Goal: Task Accomplishment & Management: Complete application form

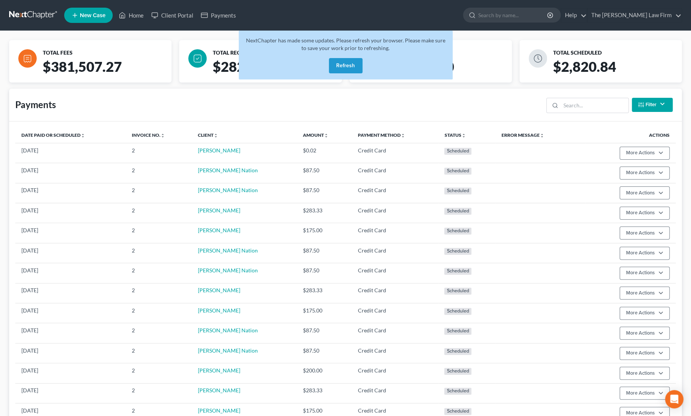
click at [357, 64] on button "Refresh" at bounding box center [346, 65] width 34 height 15
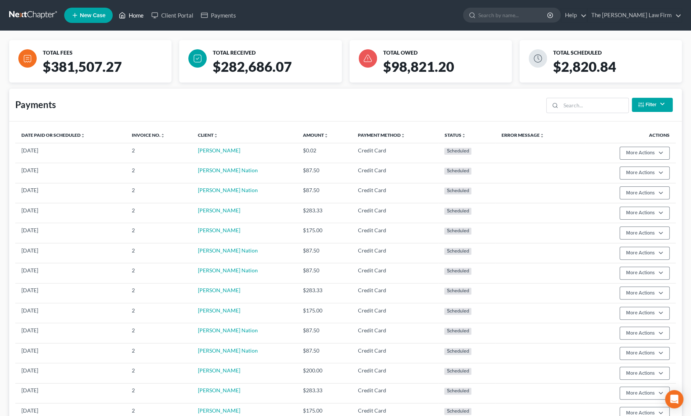
click at [130, 11] on link "Home" at bounding box center [131, 15] width 32 height 14
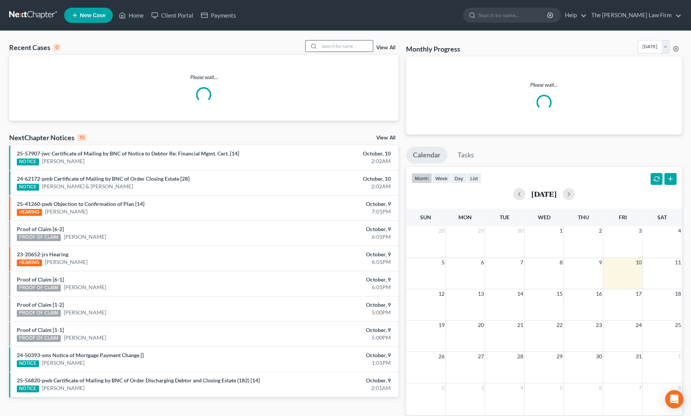
click at [347, 46] on input "search" at bounding box center [346, 46] width 54 height 11
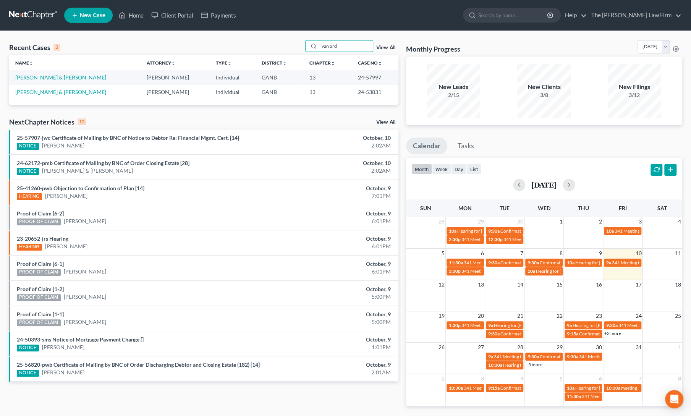
type input "van ord"
click at [388, 48] on link "View All" at bounding box center [385, 47] width 19 height 5
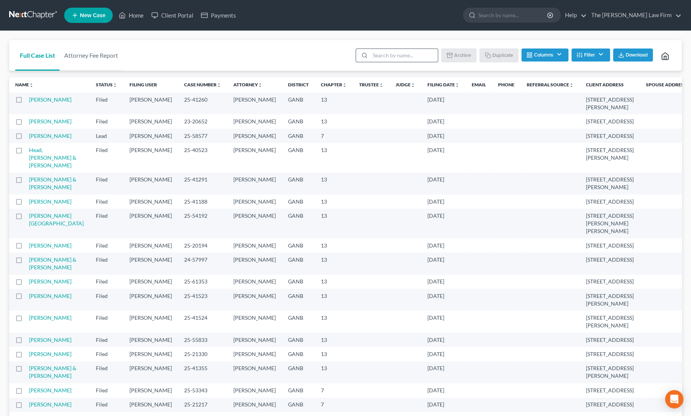
click at [391, 57] on input "search" at bounding box center [404, 55] width 68 height 13
type input "van ord"
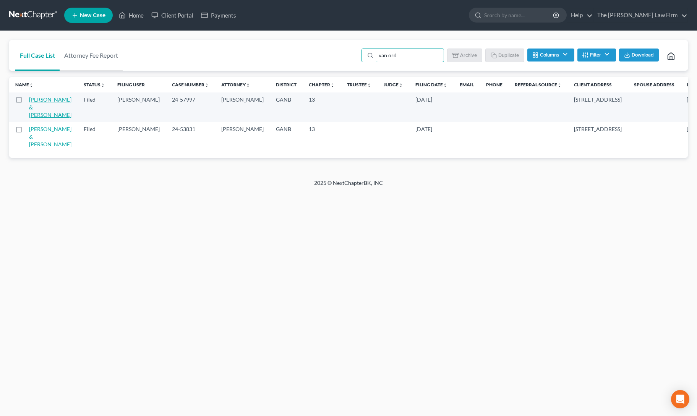
click at [34, 106] on link "Van Orden, Mark & Ninetta" at bounding box center [50, 107] width 42 height 22
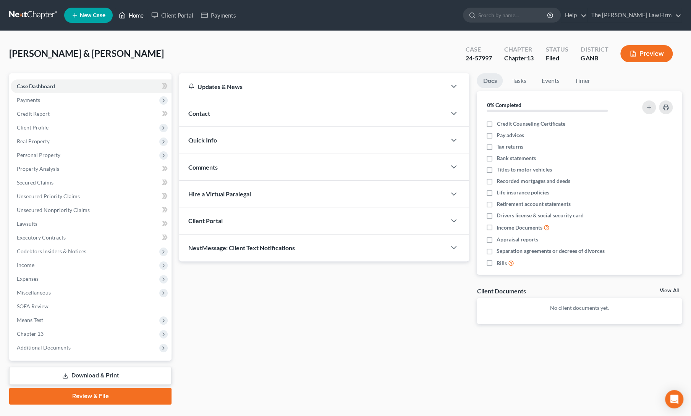
click at [131, 15] on link "Home" at bounding box center [131, 15] width 32 height 14
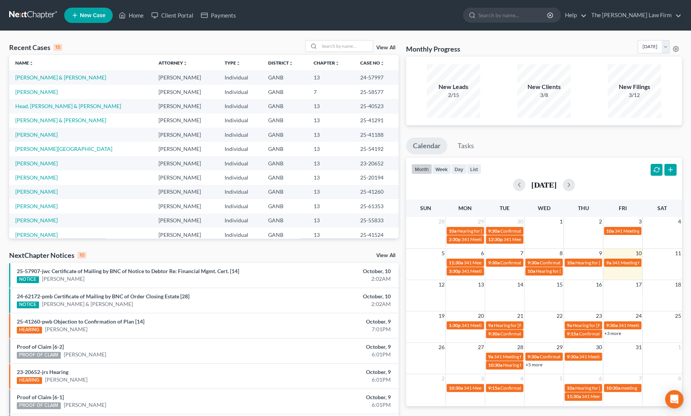
click at [386, 48] on link "View All" at bounding box center [385, 47] width 19 height 5
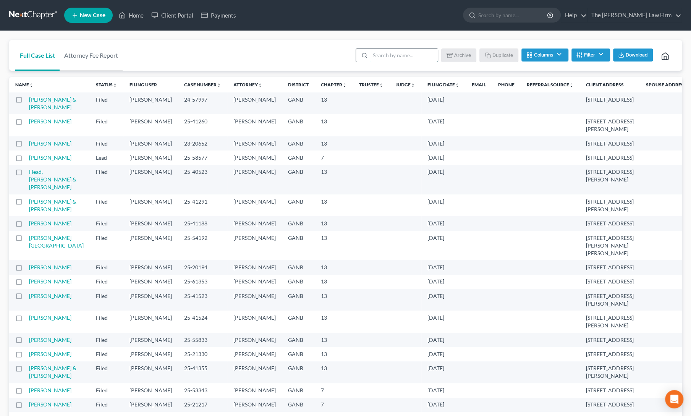
click at [388, 55] on input "search" at bounding box center [404, 55] width 68 height 13
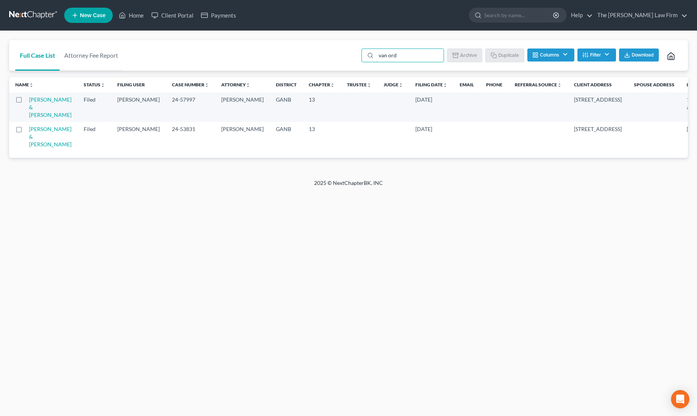
click at [26, 102] on label at bounding box center [26, 102] width 0 height 0
type input "van ord"
click at [29, 100] on input "checkbox" at bounding box center [31, 98] width 5 height 5
click at [509, 57] on button "Duplicate" at bounding box center [505, 55] width 38 height 13
checkbox input "false"
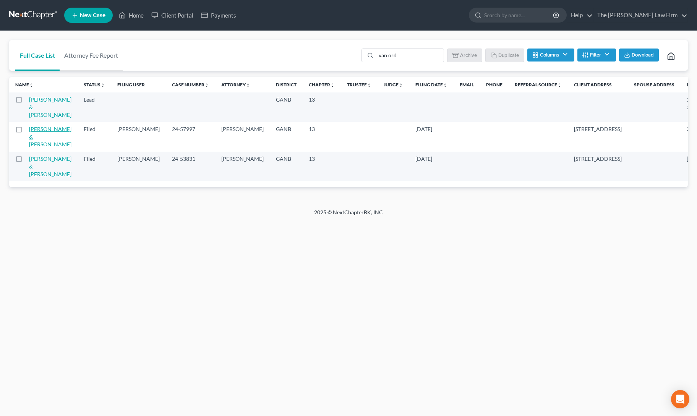
click at [31, 148] on link "Van Orden, Mark & Ninetta" at bounding box center [50, 137] width 42 height 22
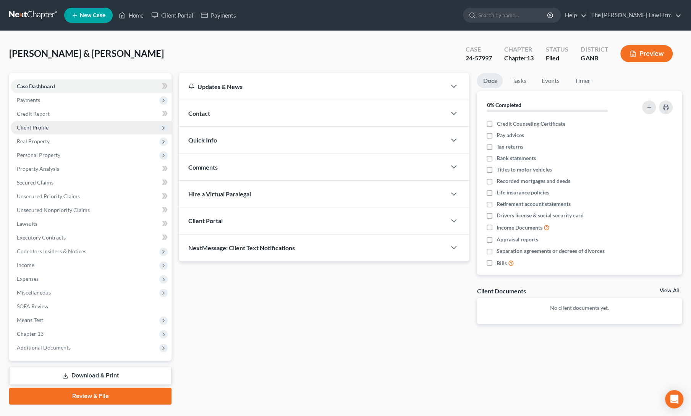
click at [37, 125] on span "Client Profile" at bounding box center [33, 127] width 32 height 6
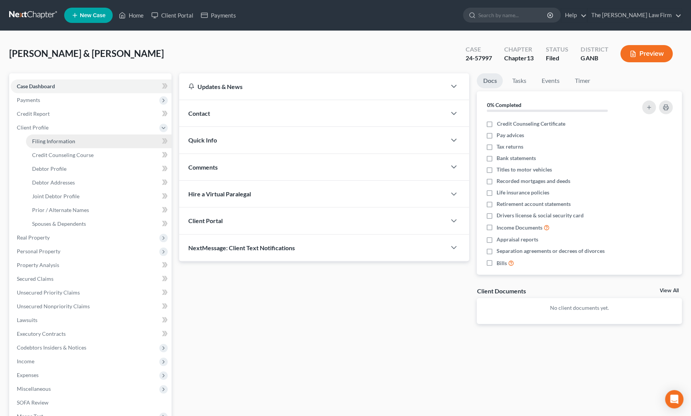
click at [44, 143] on span "Filing Information" at bounding box center [53, 141] width 43 height 6
select select "1"
select select "3"
select select "19"
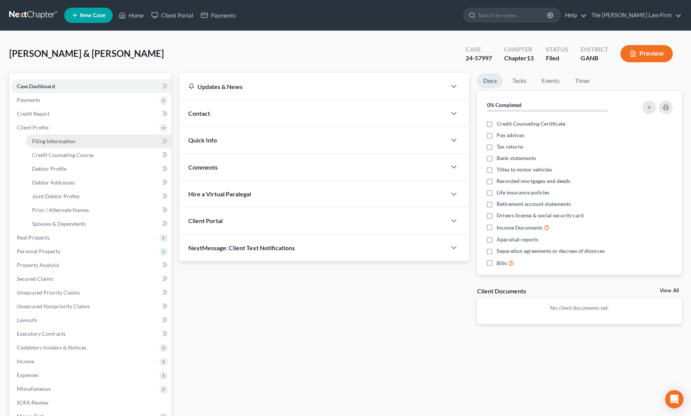
select select "0"
select select "10"
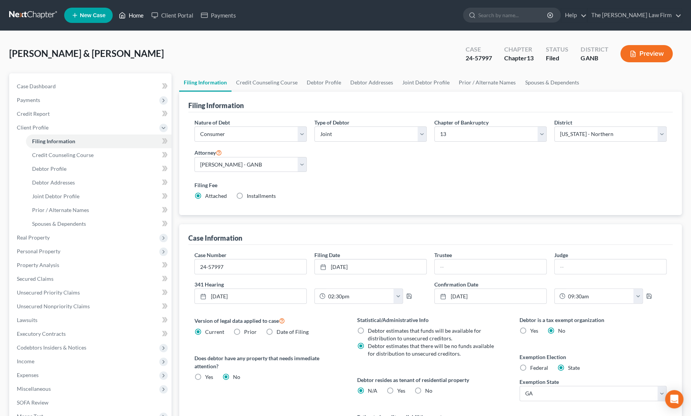
click at [138, 11] on link "Home" at bounding box center [131, 15] width 32 height 14
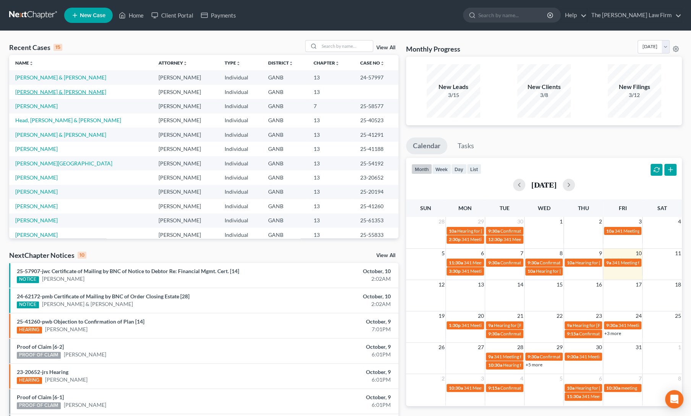
click at [60, 92] on link "Van Orden, Mark & Ninetta" at bounding box center [60, 92] width 91 height 6
